Goal: Task Accomplishment & Management: Manage account settings

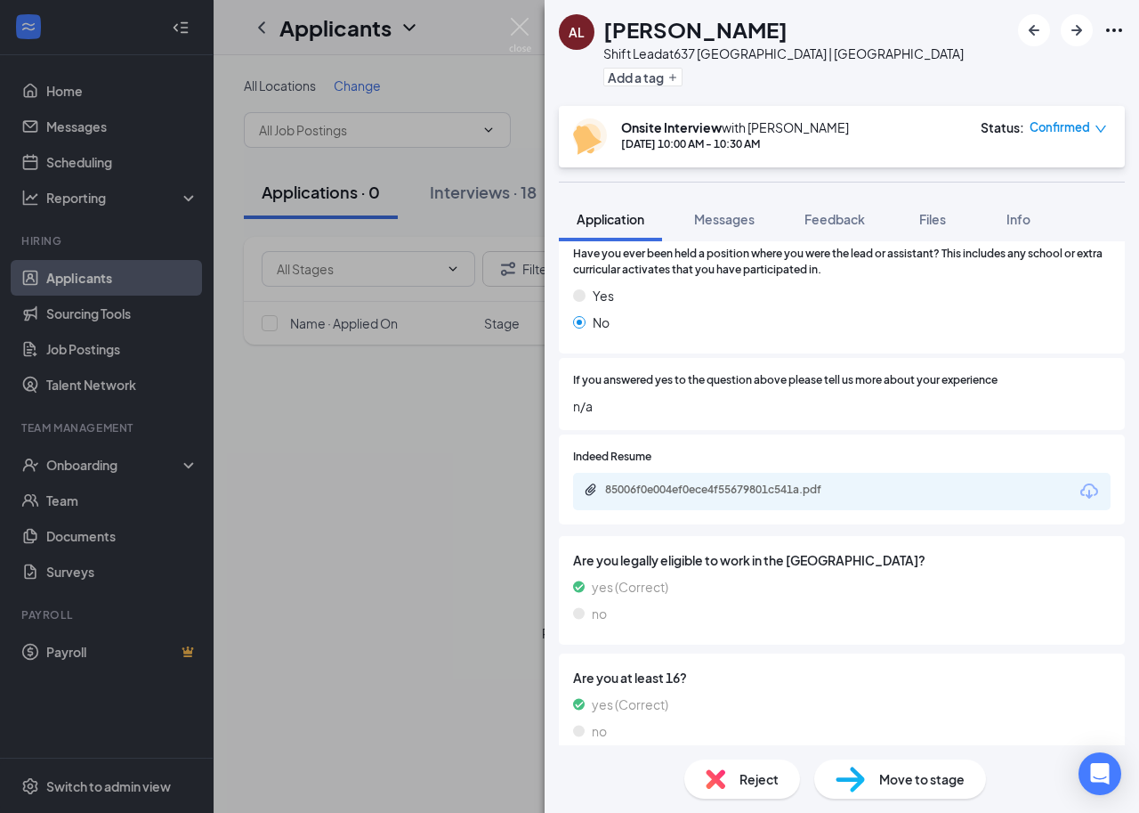
scroll to position [712, 0]
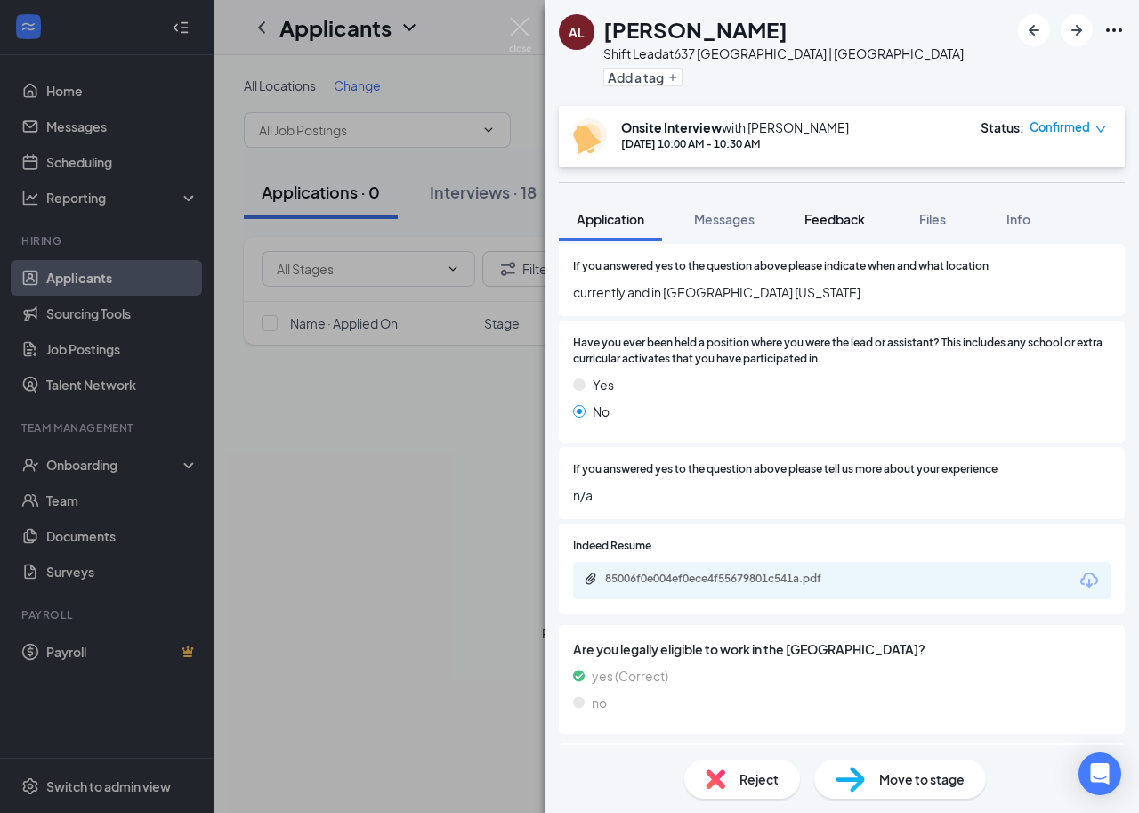
drag, startPoint x: 728, startPoint y: 220, endPoint x: 830, endPoint y: 223, distance: 101.5
click at [728, 220] on span "Messages" at bounding box center [724, 219] width 61 height 16
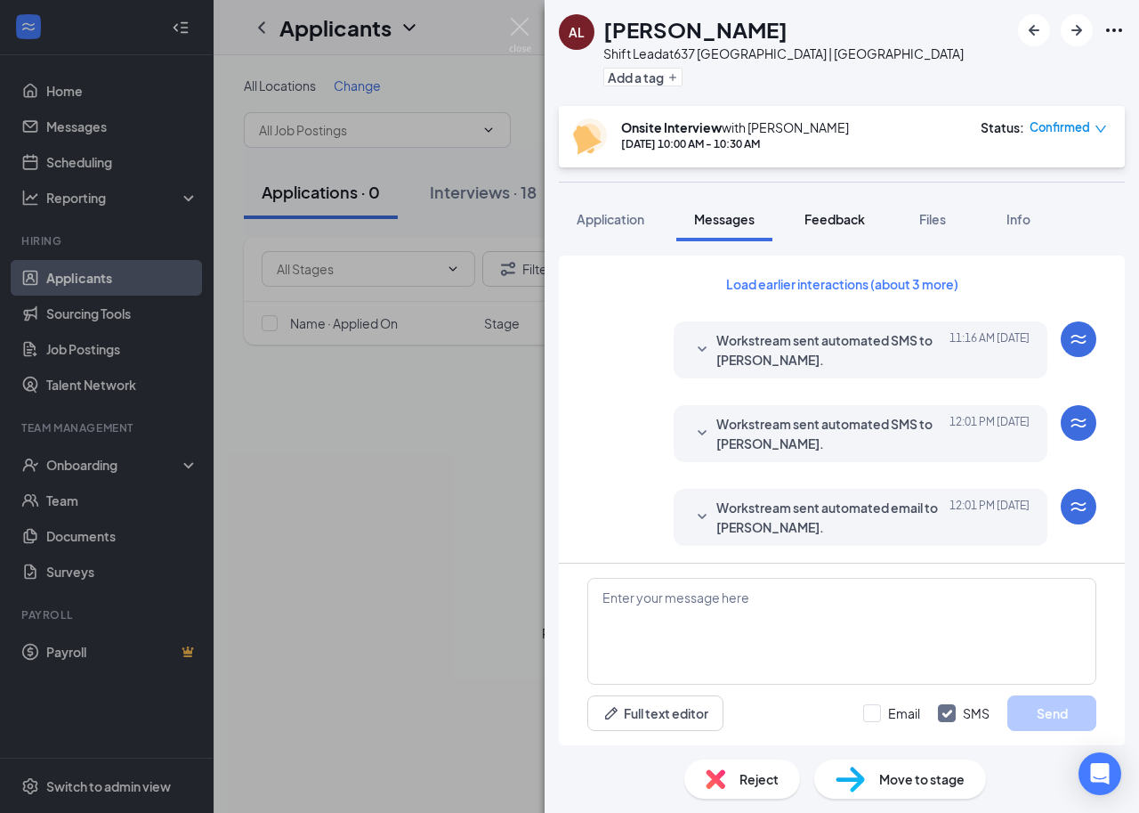
click at [830, 223] on span "Feedback" at bounding box center [835, 219] width 61 height 16
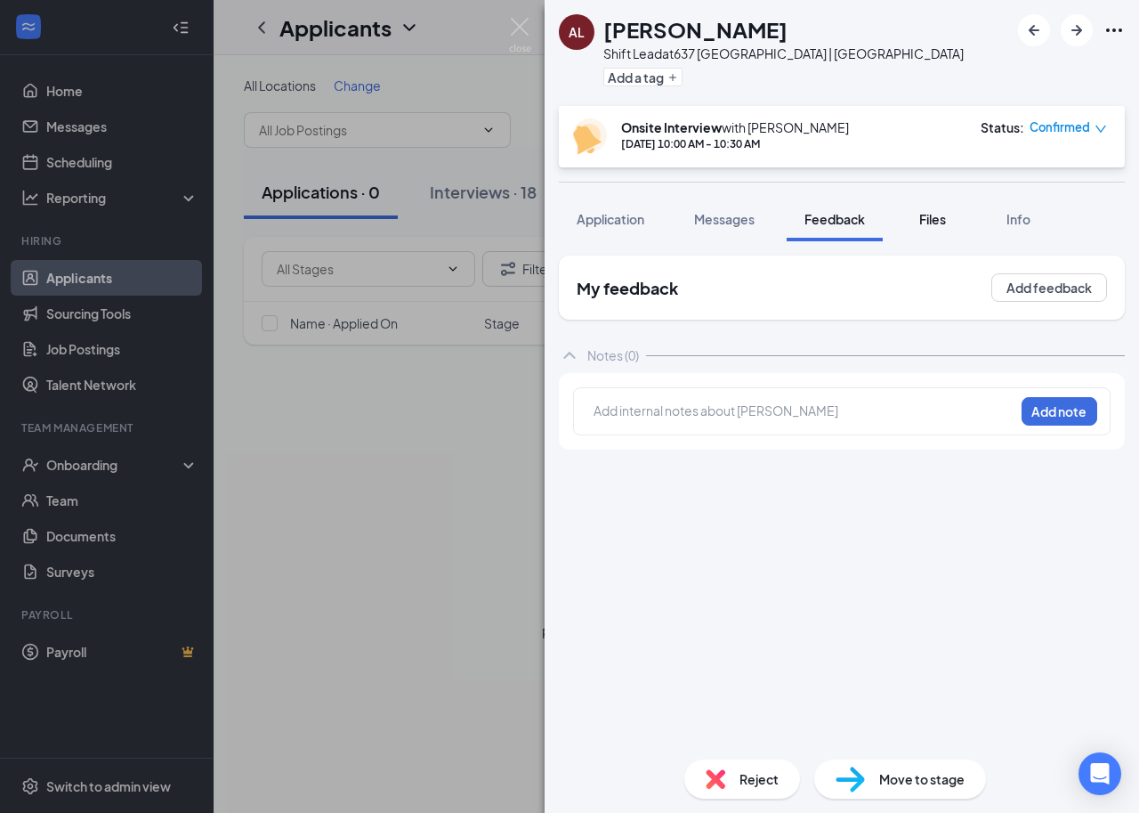
click at [939, 219] on span "Files" at bounding box center [932, 219] width 27 height 16
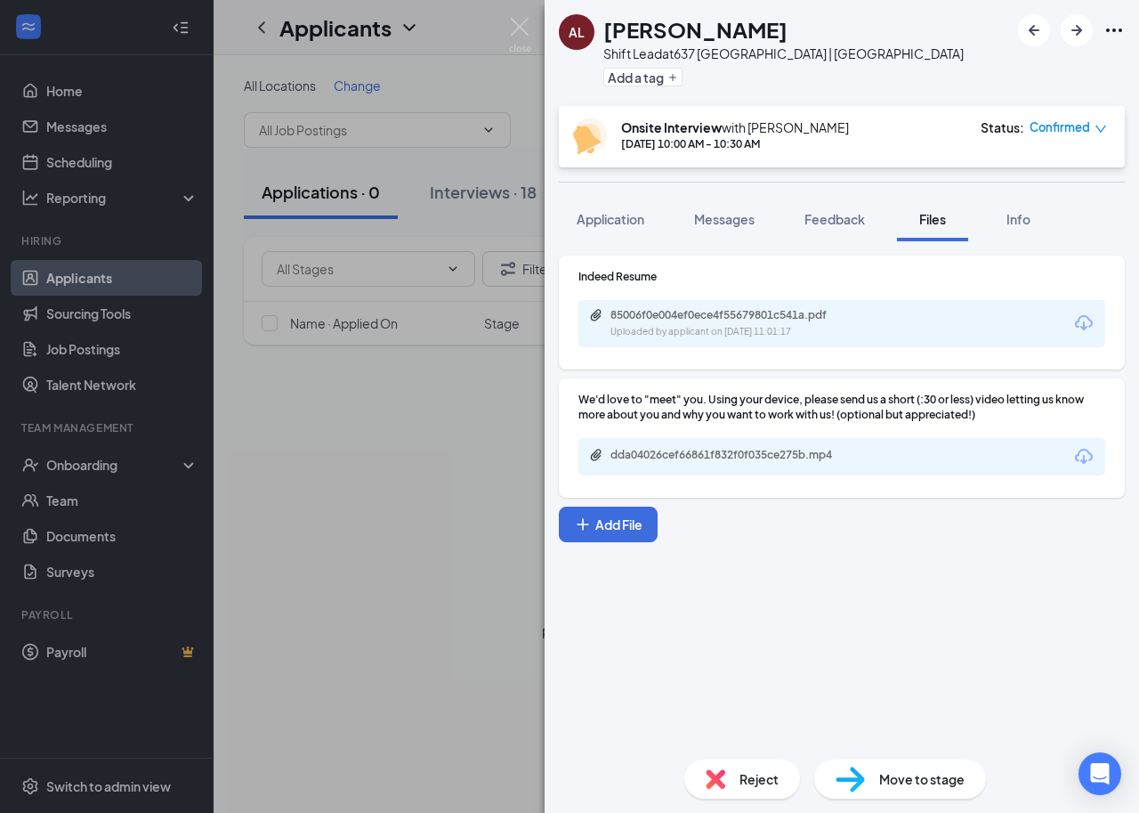
click at [905, 313] on div "85006f0e004ef0ece4f55679801c541a.pdf Uploaded by applicant on [DATE] 11:01:17" at bounding box center [842, 323] width 527 height 47
click at [994, 229] on button "Info" at bounding box center [1018, 219] width 71 height 45
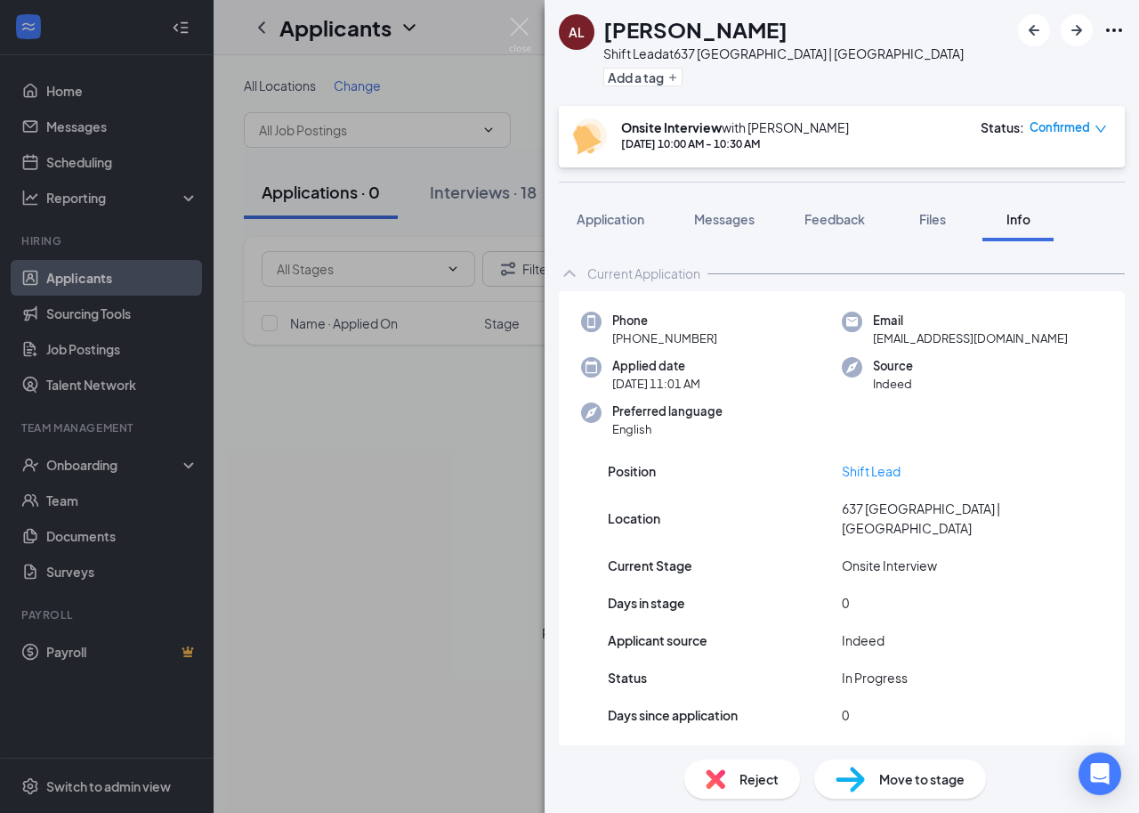
click at [1020, 220] on span "Info" at bounding box center [1019, 219] width 24 height 16
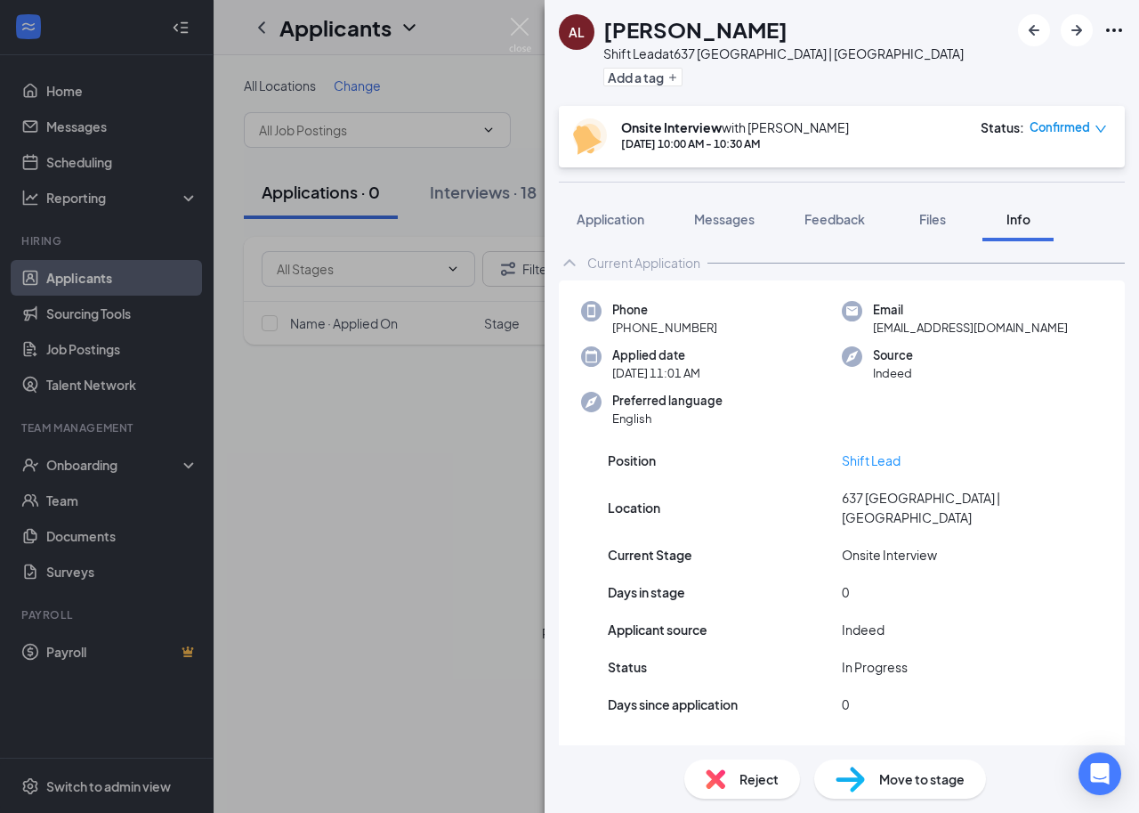
scroll to position [13, 0]
click at [625, 204] on button "Application" at bounding box center [610, 219] width 103 height 45
click at [498, 166] on div "AL [PERSON_NAME] Shift Lead at 637 [GEOGRAPHIC_DATA] | [GEOGRAPHIC_DATA] CO Add…" at bounding box center [569, 406] width 1139 height 813
